Goal: Transaction & Acquisition: Obtain resource

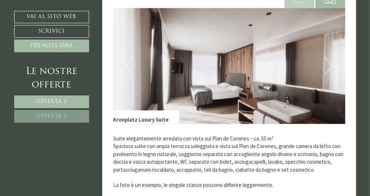
scroll to position [878, 0]
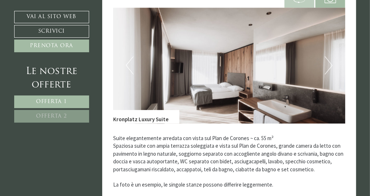
click at [331, 67] on button "Next" at bounding box center [328, 65] width 8 height 18
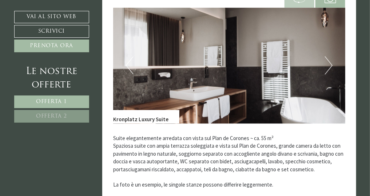
click at [331, 67] on button "Next" at bounding box center [328, 65] width 8 height 18
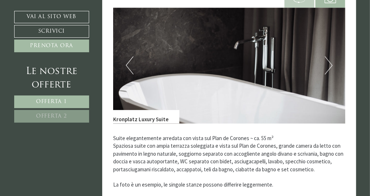
click at [331, 67] on button "Next" at bounding box center [328, 65] width 8 height 18
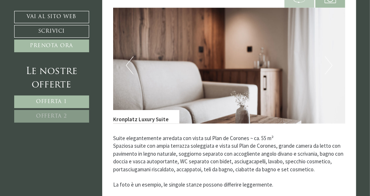
click at [331, 67] on button "Next" at bounding box center [328, 65] width 8 height 18
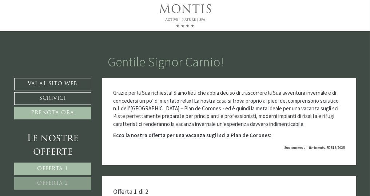
scroll to position [0, 0]
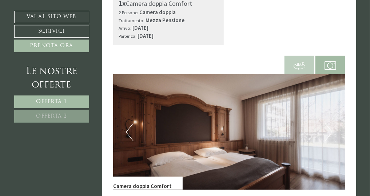
scroll to position [254, 0]
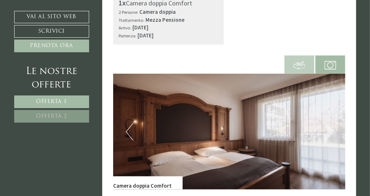
click at [327, 130] on button "Next" at bounding box center [328, 132] width 8 height 18
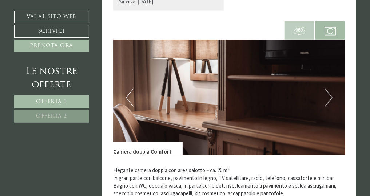
scroll to position [288, 0]
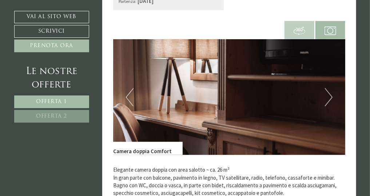
click at [330, 100] on button "Next" at bounding box center [328, 97] width 8 height 18
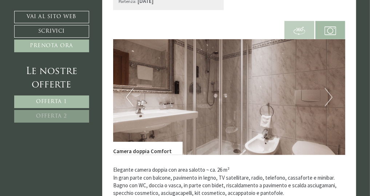
click at [330, 99] on button "Next" at bounding box center [328, 97] width 8 height 18
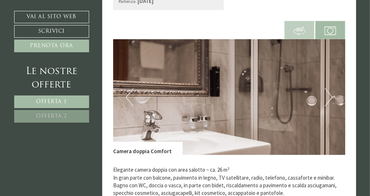
click at [330, 99] on button "Next" at bounding box center [328, 97] width 8 height 18
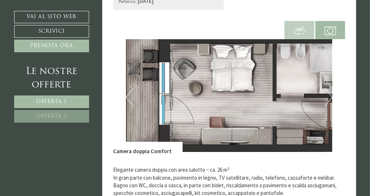
click at [331, 98] on button "Next" at bounding box center [328, 97] width 8 height 18
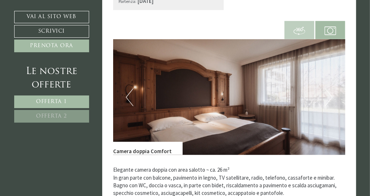
click at [331, 98] on button "Next" at bounding box center [328, 97] width 8 height 18
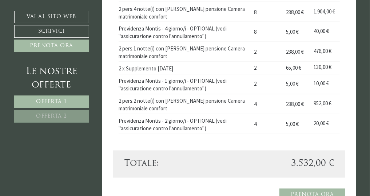
scroll to position [532, 0]
click at [44, 114] on span "Offerta 2" at bounding box center [51, 116] width 31 height 5
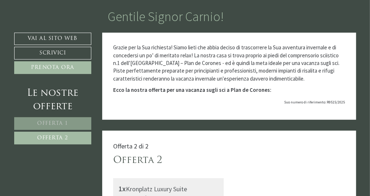
scroll to position [0, 0]
